Goal: Task Accomplishment & Management: Use online tool/utility

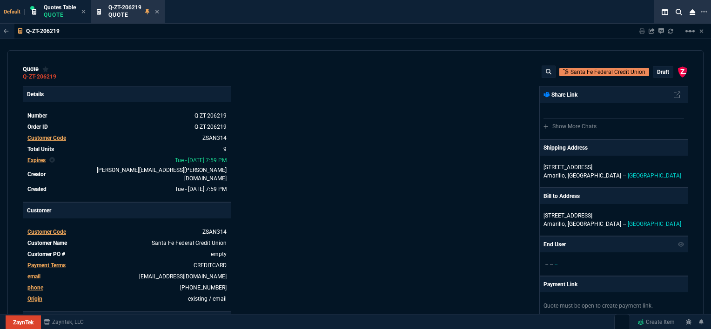
select select "12: [PERSON_NAME]"
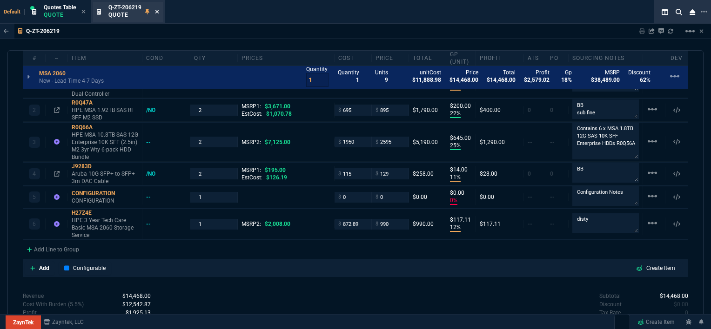
click at [156, 12] on icon at bounding box center [157, 12] width 4 height 6
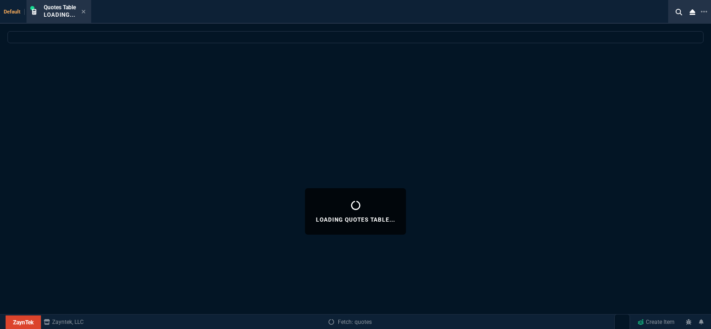
select select
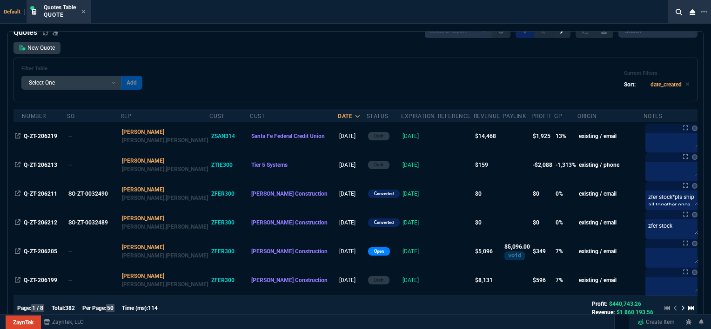
scroll to position [0, 0]
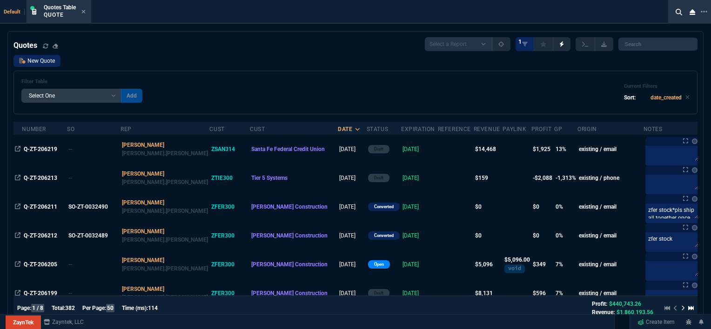
click at [51, 61] on link "New Quote" at bounding box center [36, 61] width 47 height 12
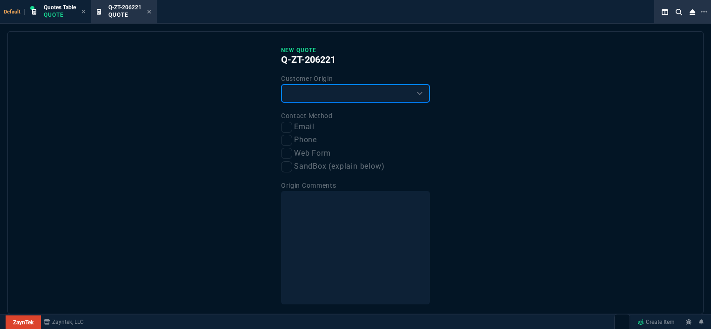
click at [313, 102] on select "Existing Customer Amazon Lead (first order) Website Lead (first order) Called (…" at bounding box center [355, 93] width 149 height 19
select select "existing"
click at [281, 84] on select "Existing Customer Amazon Lead (first order) Website Lead (first order) Called (…" at bounding box center [355, 93] width 149 height 19
click at [288, 129] on input "Email" at bounding box center [286, 127] width 11 height 11
checkbox input "true"
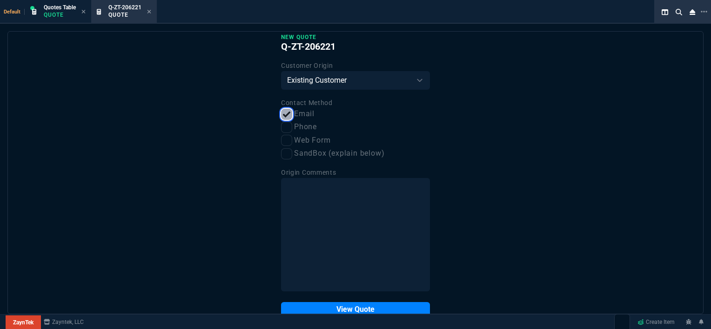
scroll to position [35, 0]
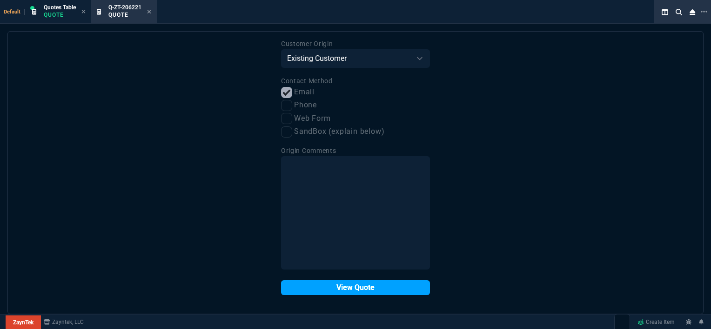
click at [361, 285] on button "View Quote" at bounding box center [355, 287] width 149 height 15
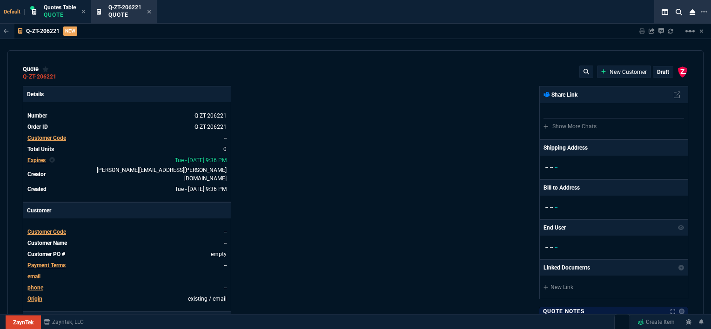
click at [37, 229] on div "Customer Code" at bounding box center [46, 232] width 39 height 8
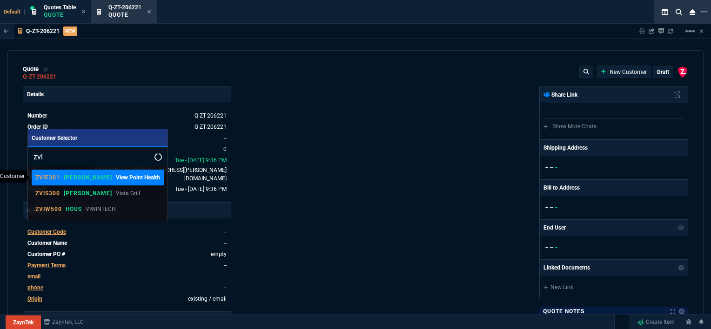
type input "zvi"
click at [79, 180] on p "[PERSON_NAME]" at bounding box center [88, 177] width 48 height 7
